Goal: Check status: Check status

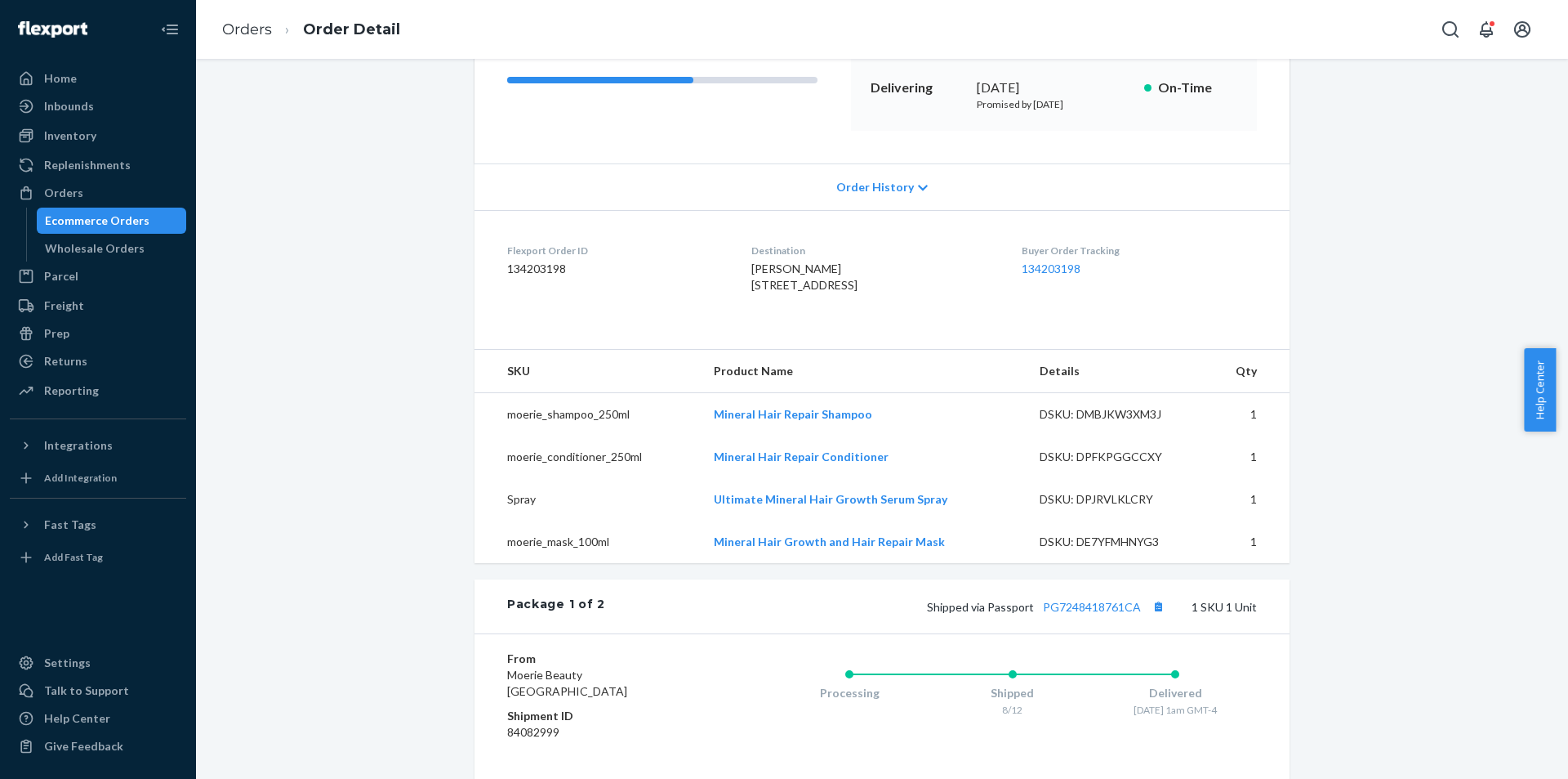
scroll to position [327, 0]
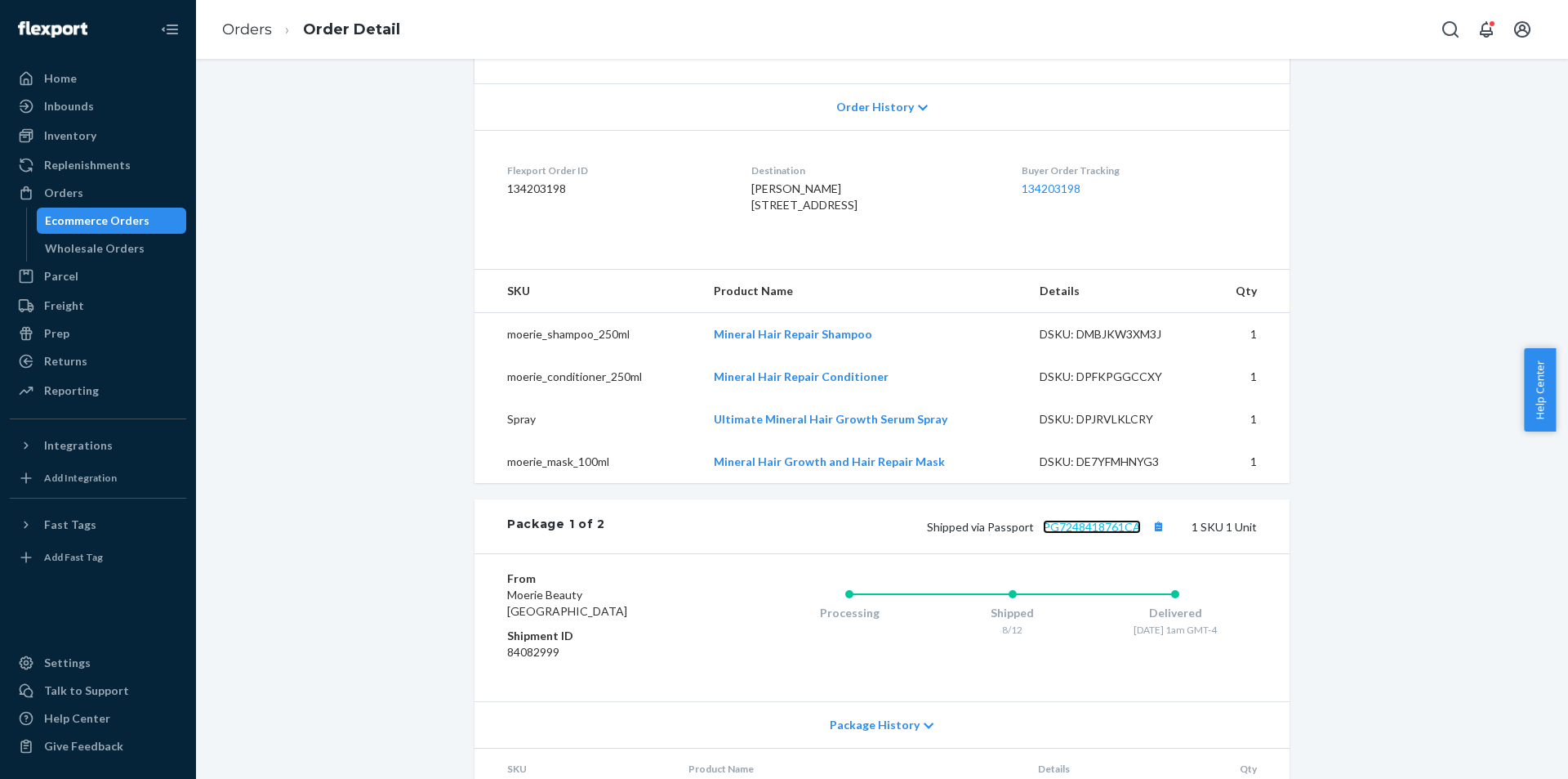
click at [1085, 534] on link "PG7248418761CA" at bounding box center [1092, 527] width 98 height 14
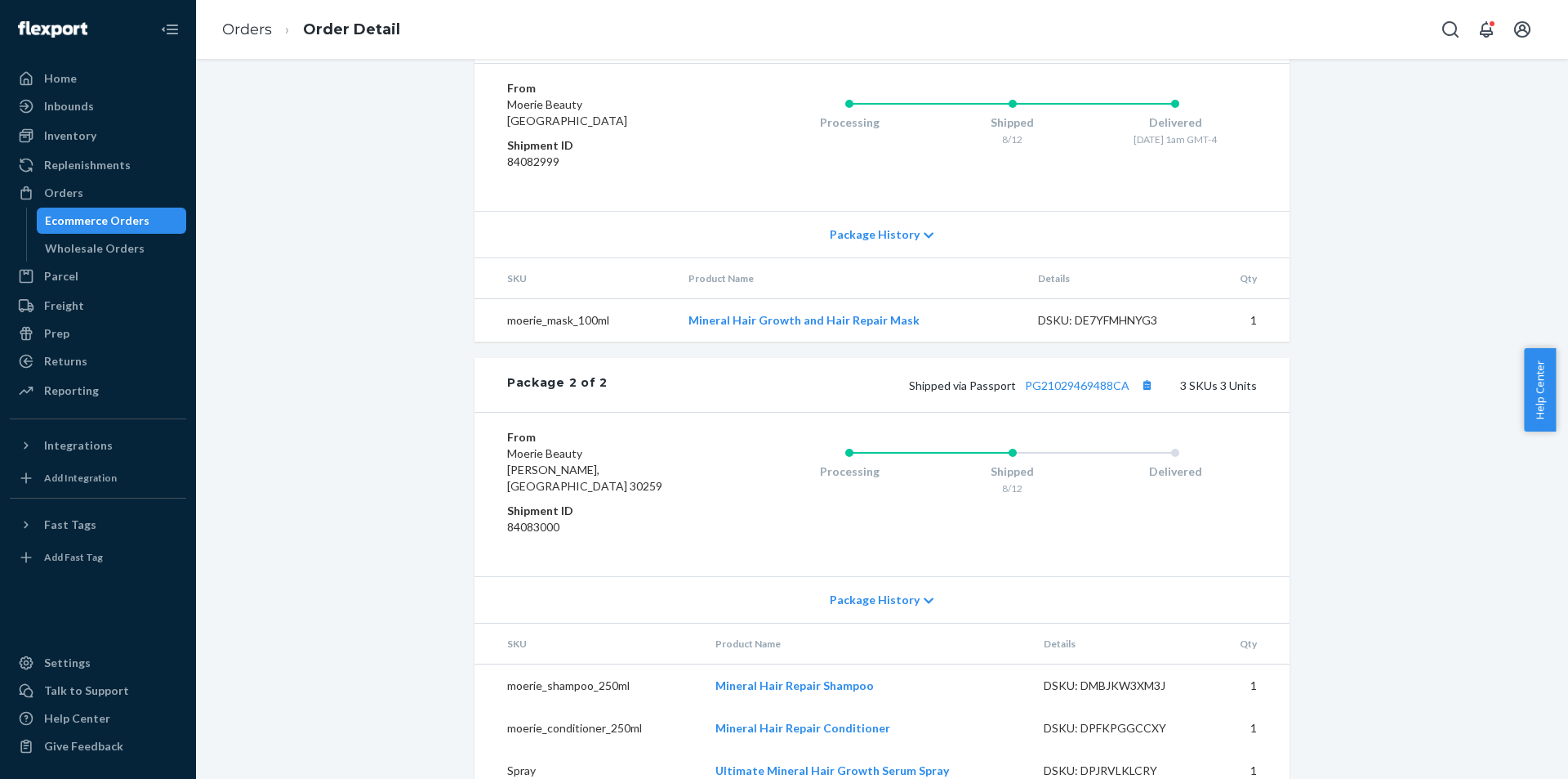
scroll to position [866, 0]
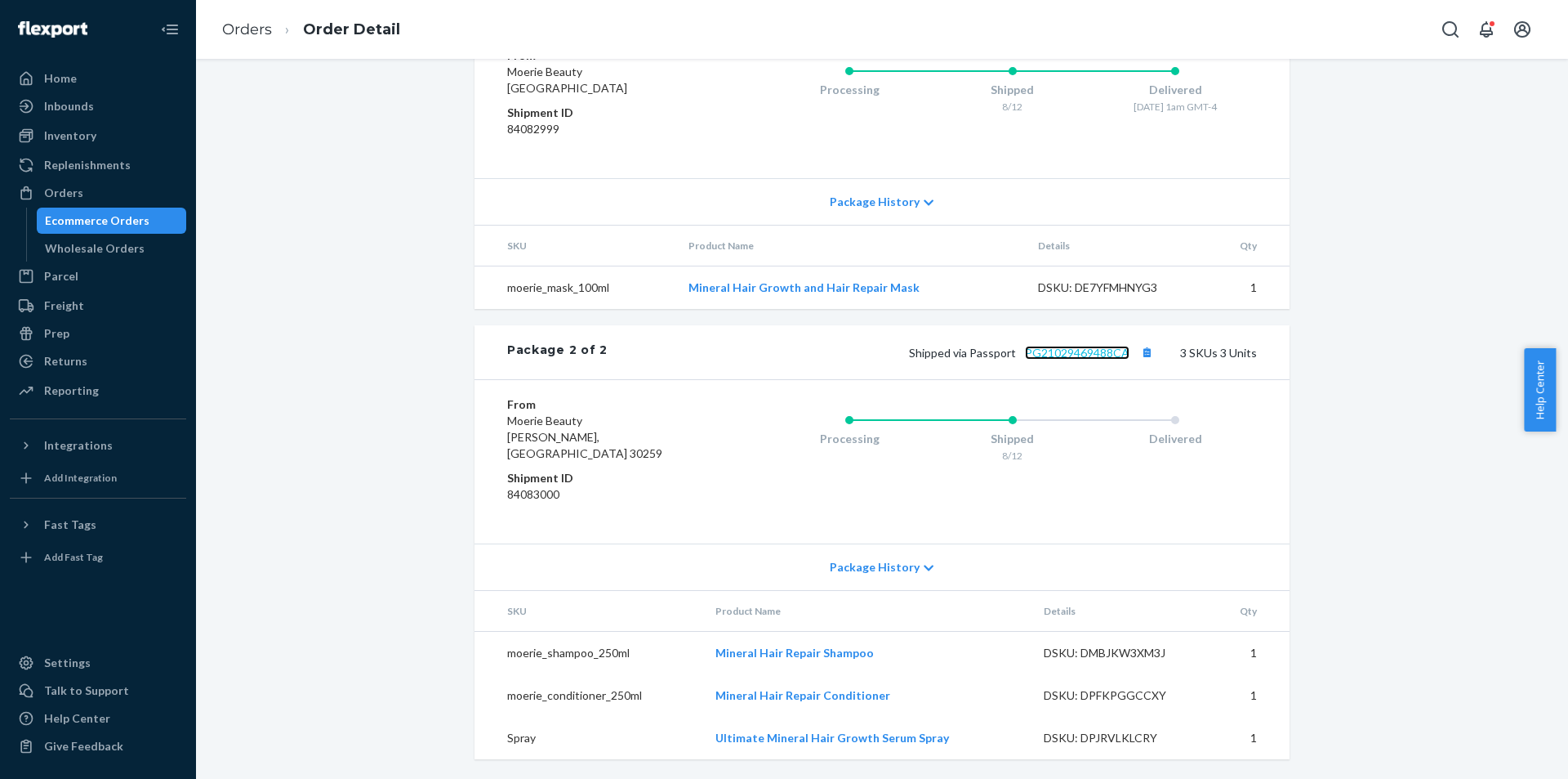
click at [1099, 359] on link "PG21029469488CA" at bounding box center [1077, 353] width 104 height 14
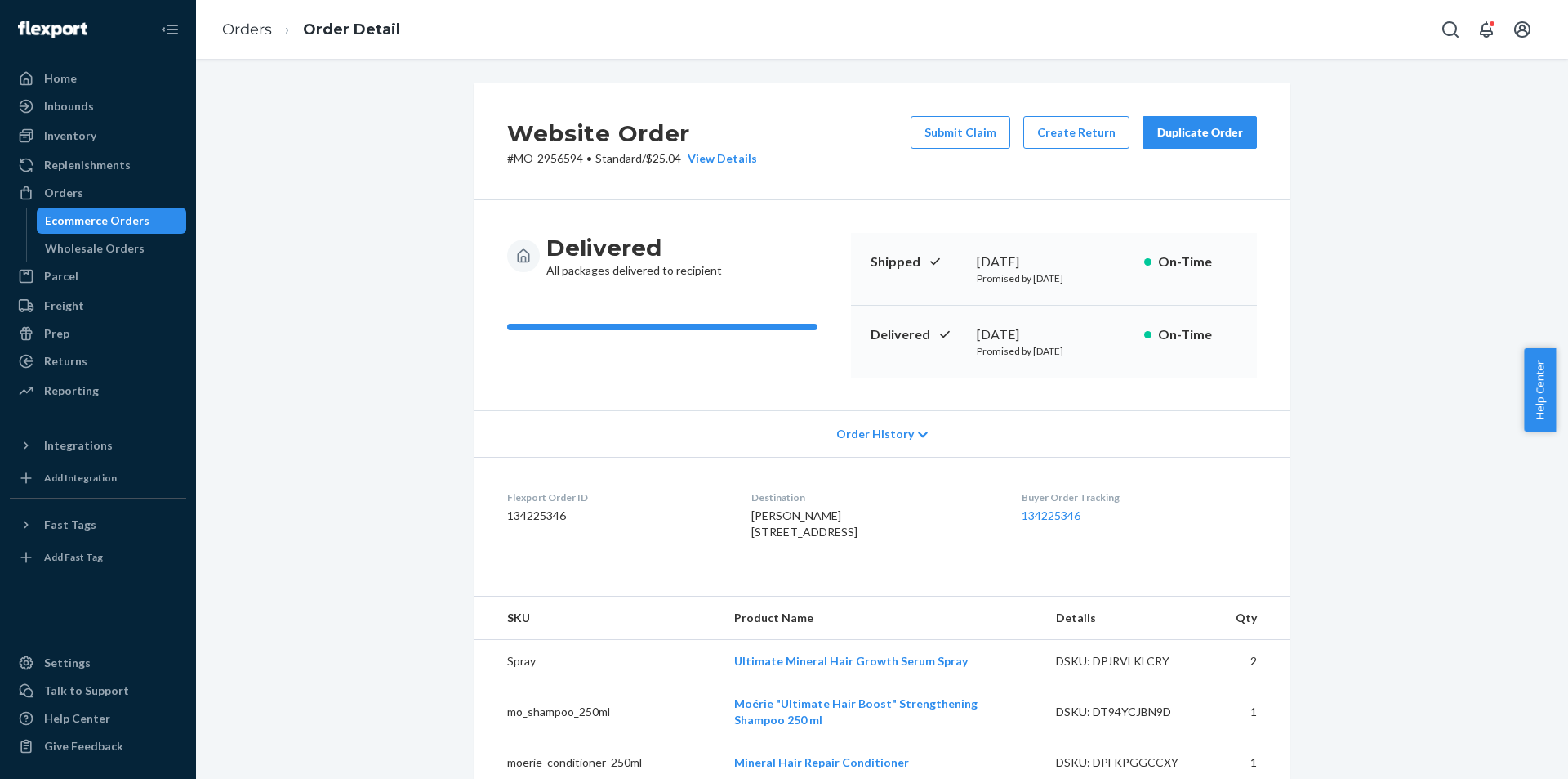
scroll to position [630, 0]
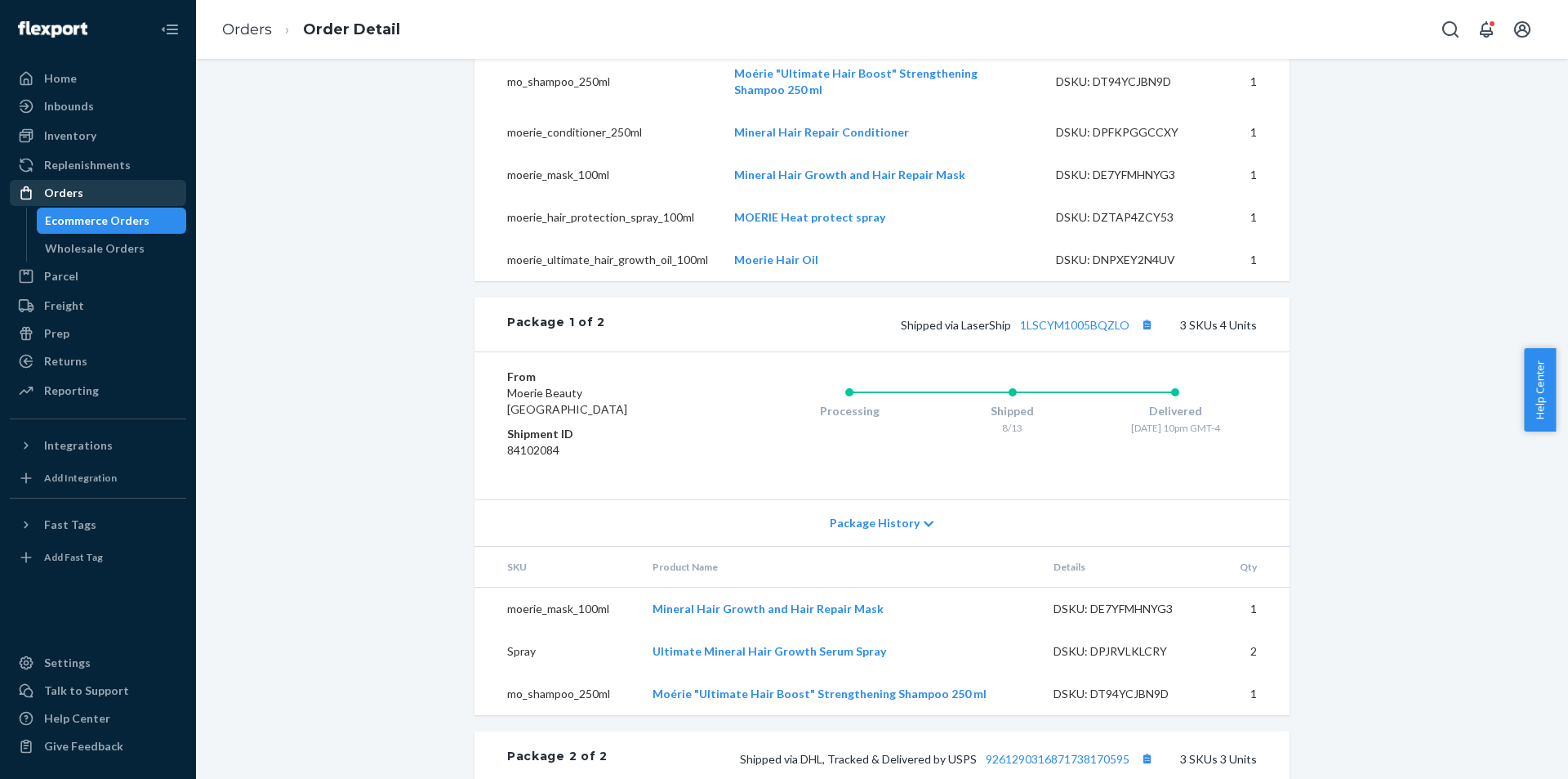
click at [82, 193] on div "Orders" at bounding box center [98, 193] width 173 height 23
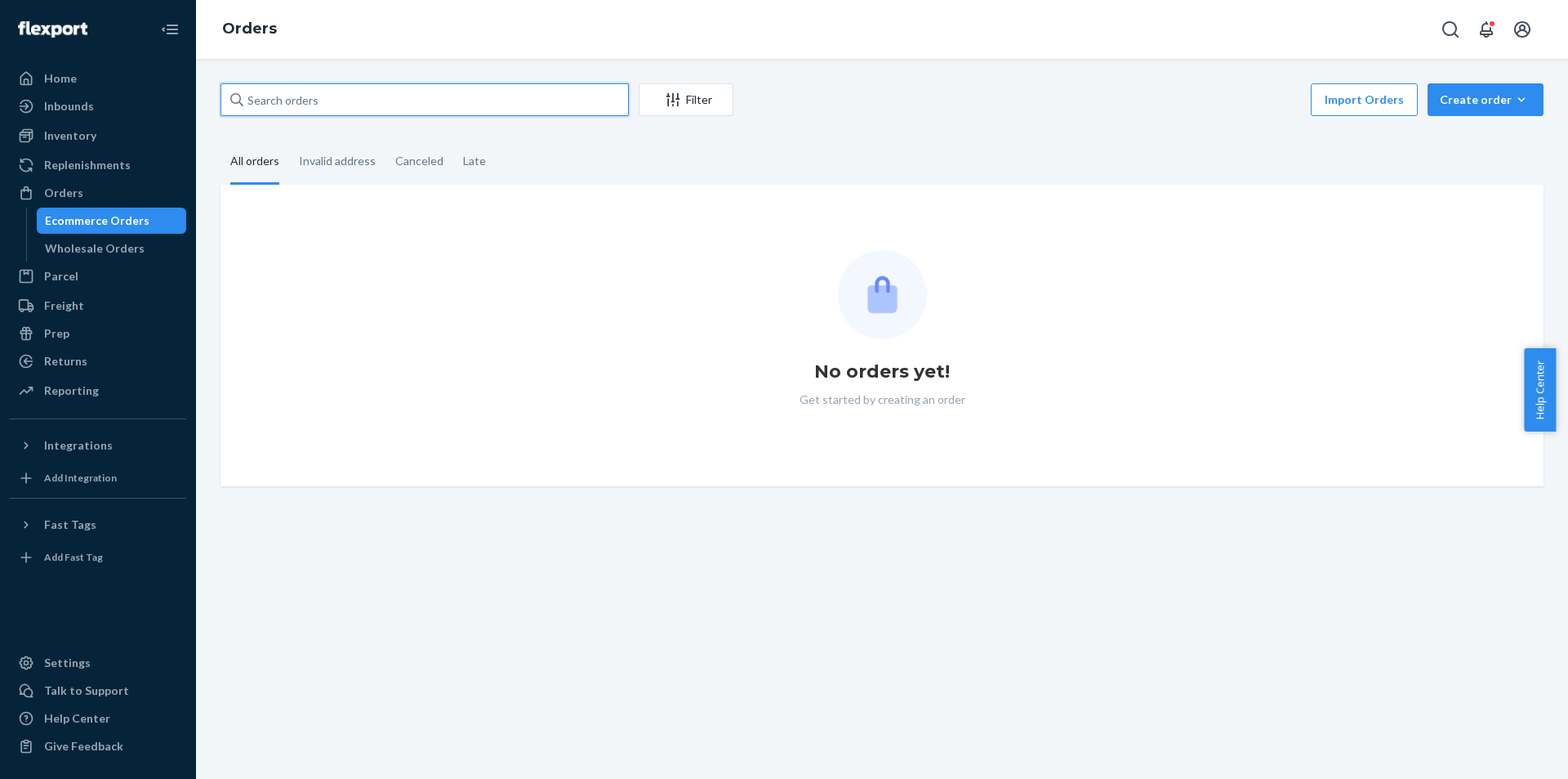
click at [430, 107] on input "text" at bounding box center [425, 100] width 408 height 33
paste input "[PERSON_NAME]"
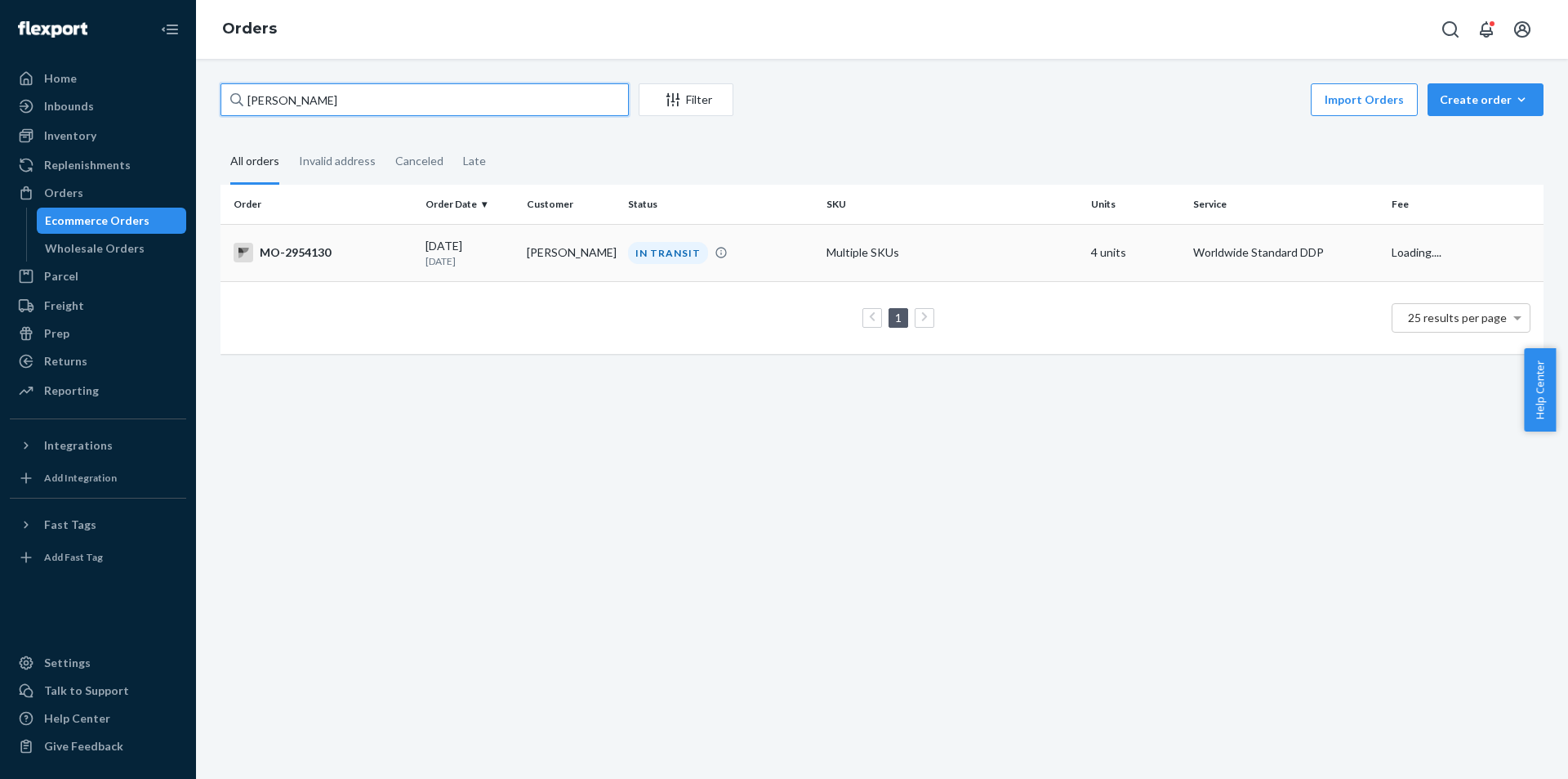
type input "[PERSON_NAME]"
click at [684, 241] on td "IN TRANSIT" at bounding box center [721, 252] width 199 height 57
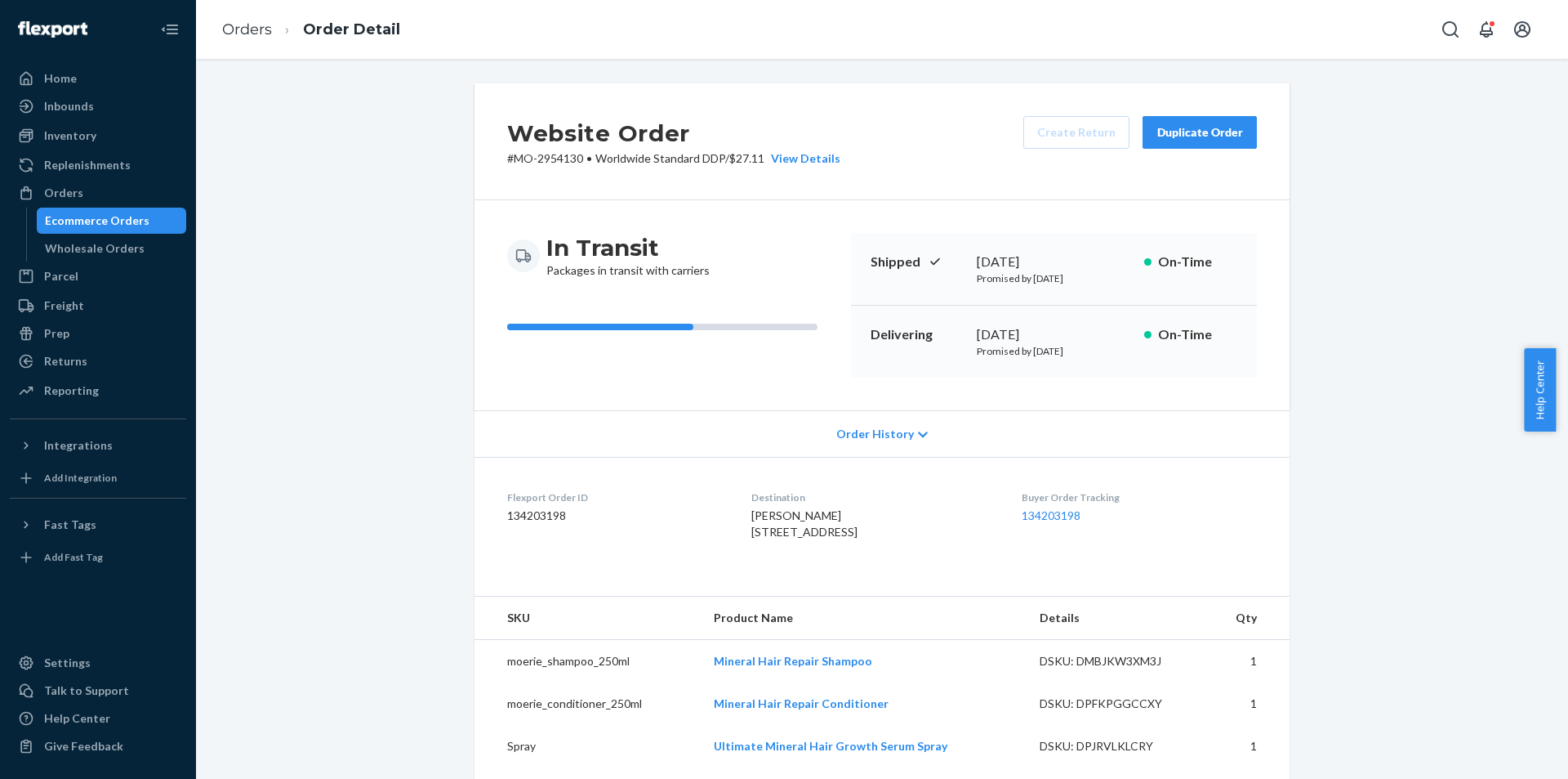
drag, startPoint x: 1317, startPoint y: 540, endPoint x: 1303, endPoint y: 537, distance: 14.3
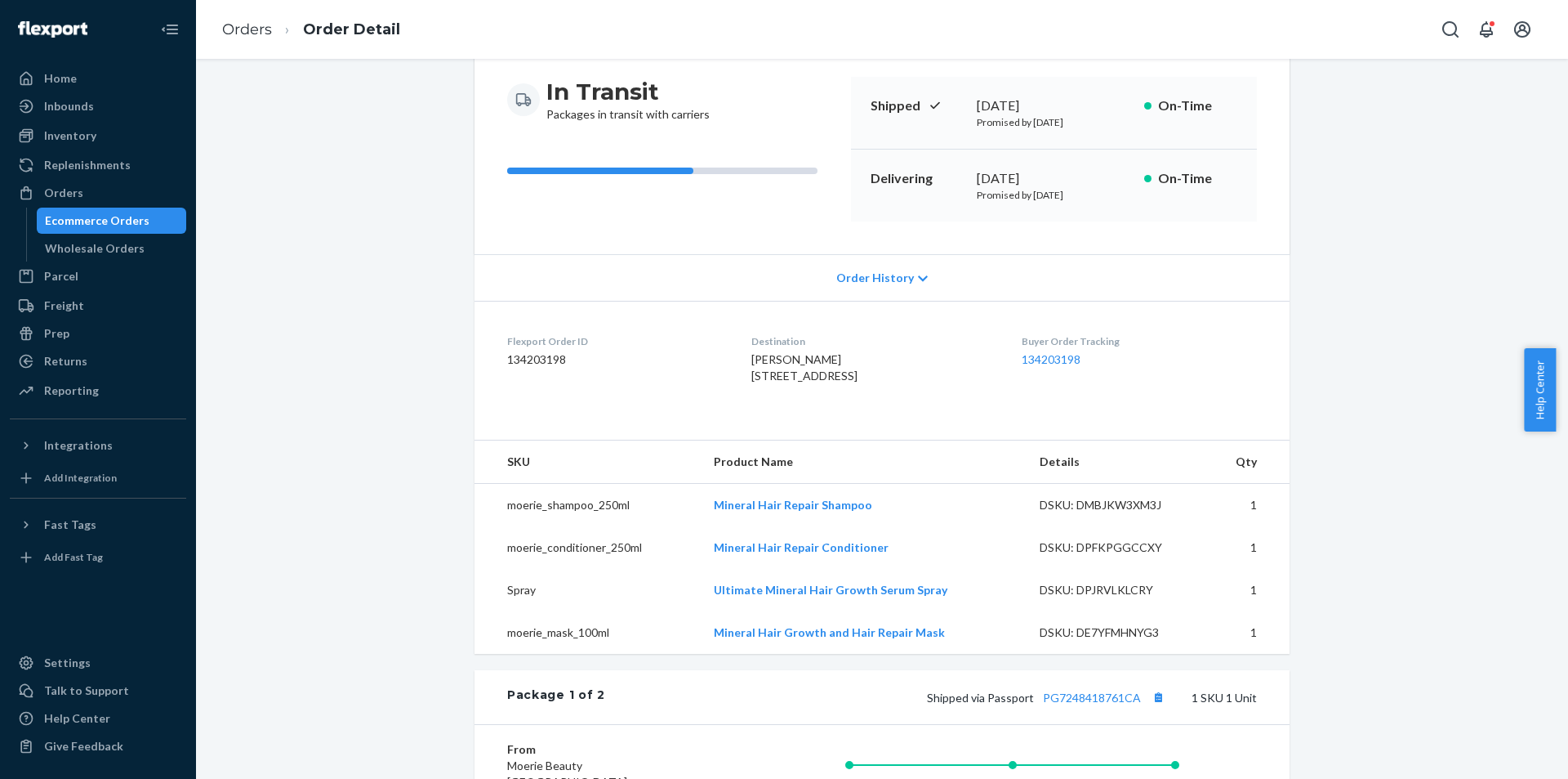
scroll to position [327, 0]
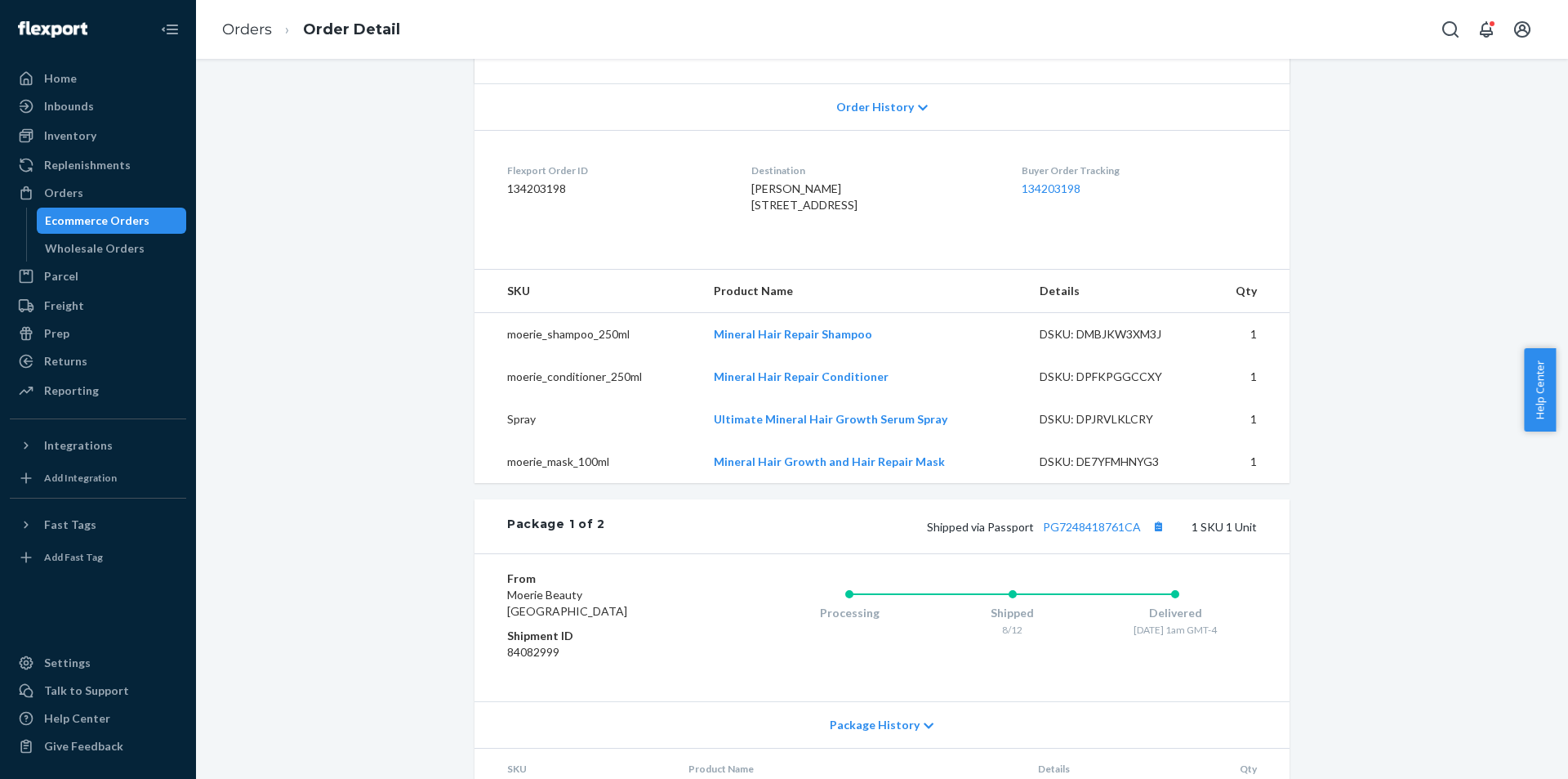
drag, startPoint x: 1507, startPoint y: 371, endPoint x: 1253, endPoint y: 290, distance: 266.6
click at [1507, 371] on div "Website Order # MO-2954130 • Worldwide Standard DDP / $27.11 View Details Creat…" at bounding box center [882, 529] width 1348 height 1546
